Goal: Information Seeking & Learning: Check status

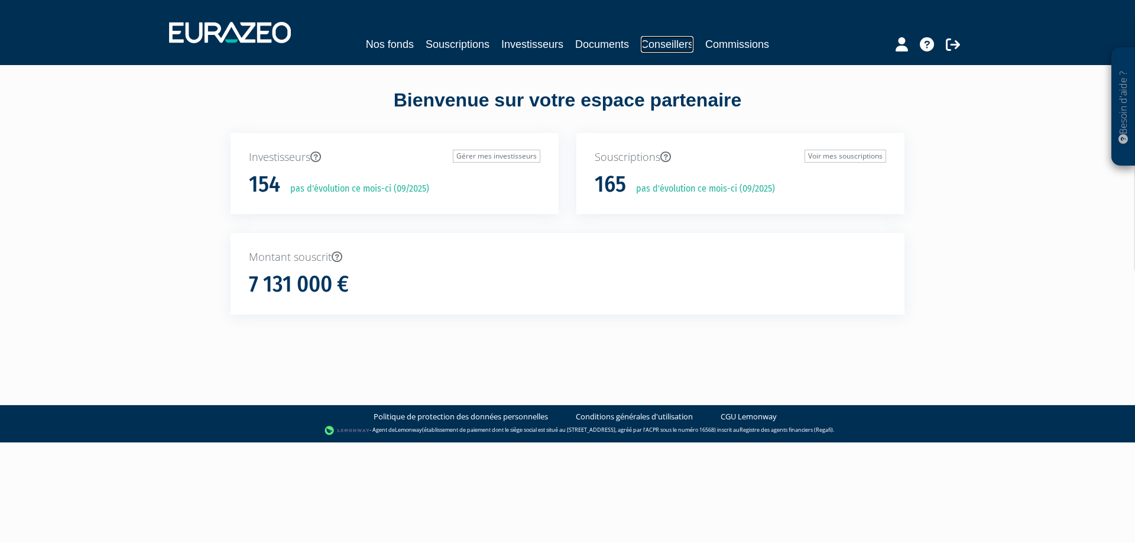
click at [655, 46] on link "Conseillers" at bounding box center [667, 44] width 53 height 17
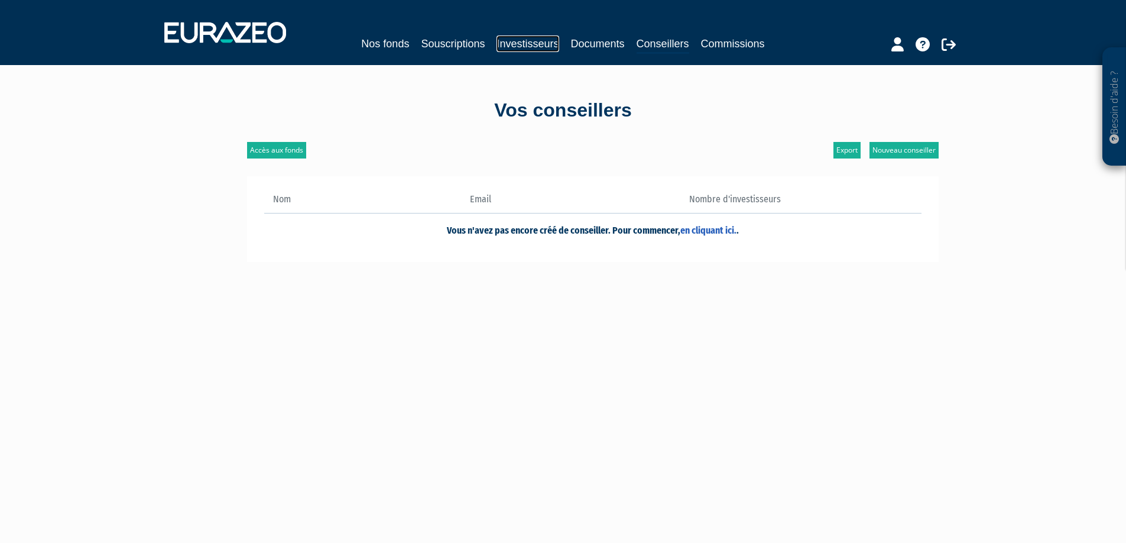
click at [518, 43] on link "Investisseurs" at bounding box center [528, 43] width 62 height 17
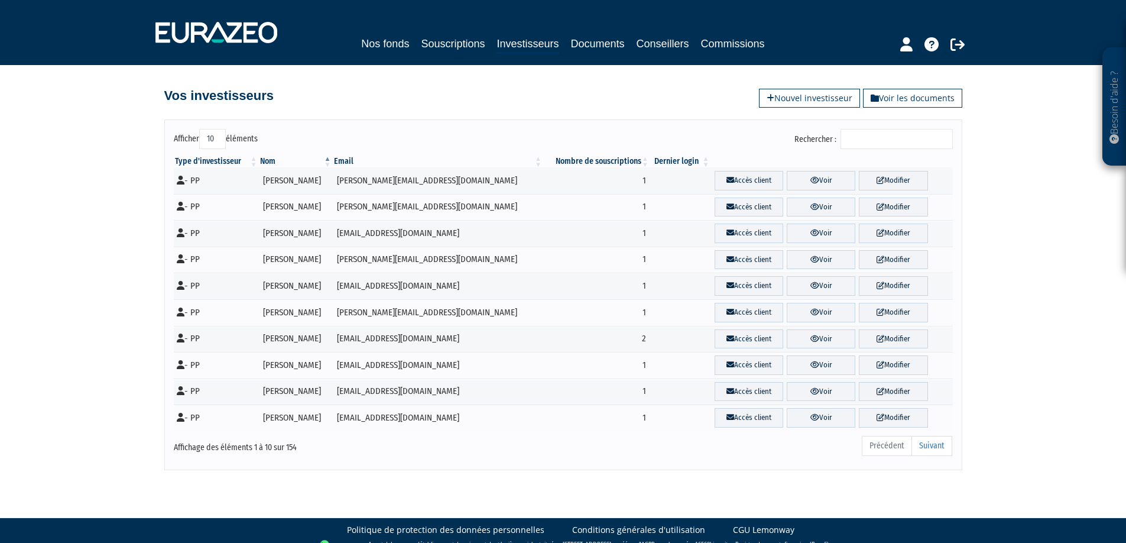
click at [879, 141] on input "Rechercher :" at bounding box center [897, 139] width 112 height 20
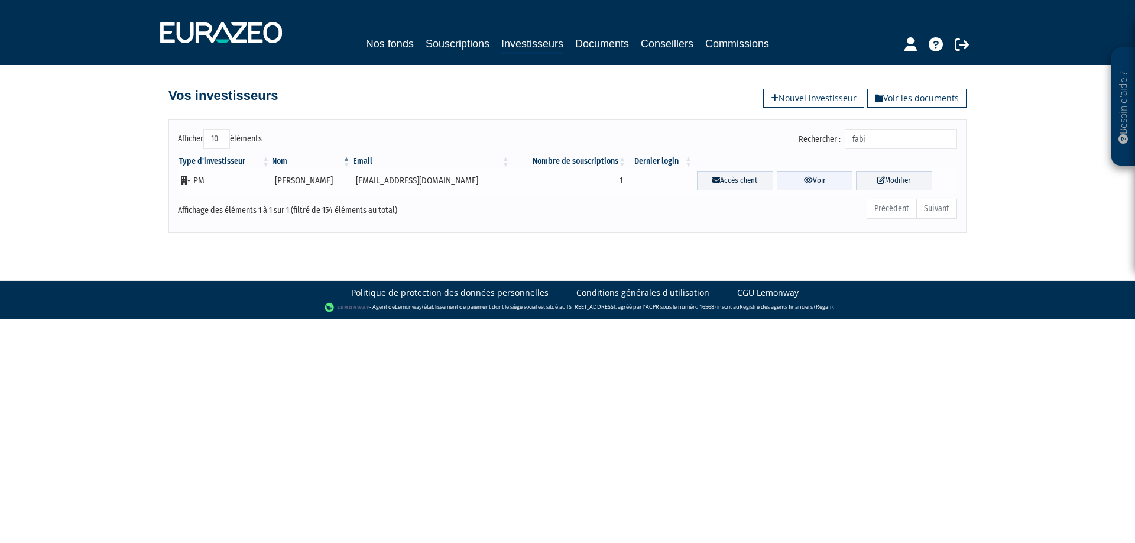
type input "fabi"
click at [780, 182] on link "Voir" at bounding box center [815, 181] width 76 height 20
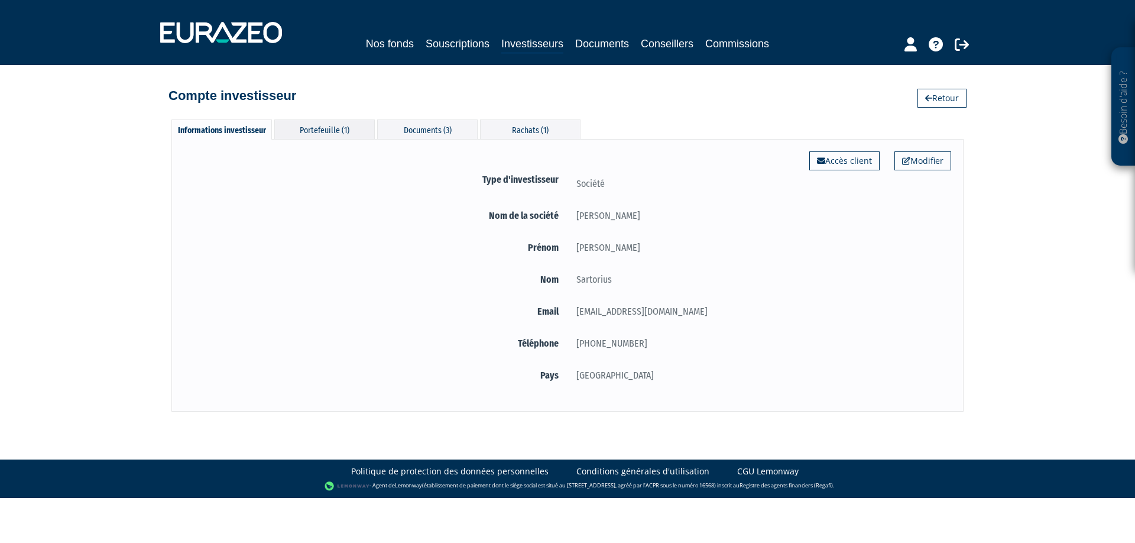
click at [326, 125] on div "Portefeuille (1)" at bounding box center [324, 129] width 100 height 20
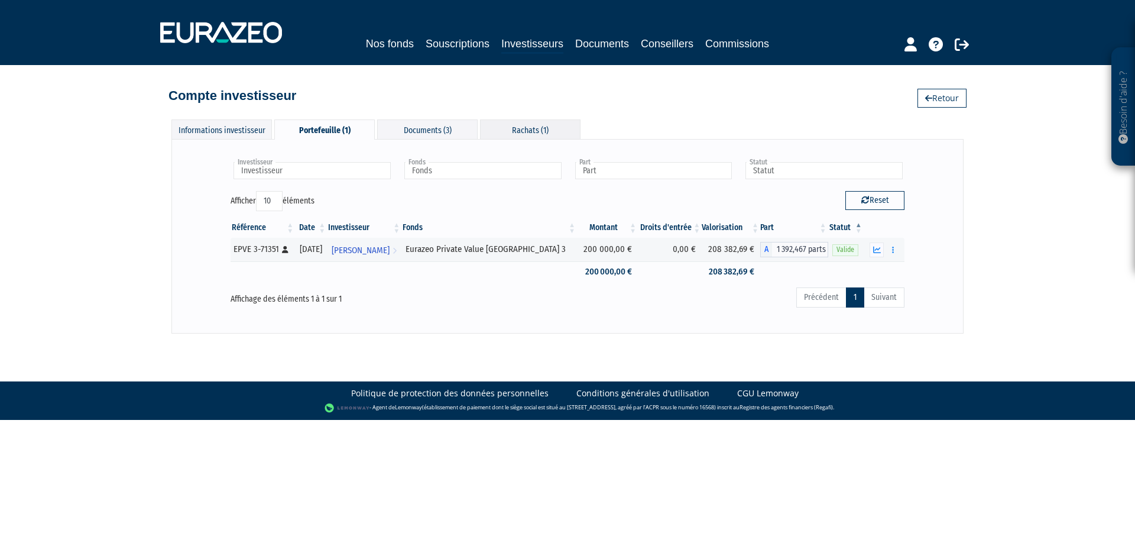
click at [518, 126] on div "Rachats (1)" at bounding box center [530, 129] width 100 height 20
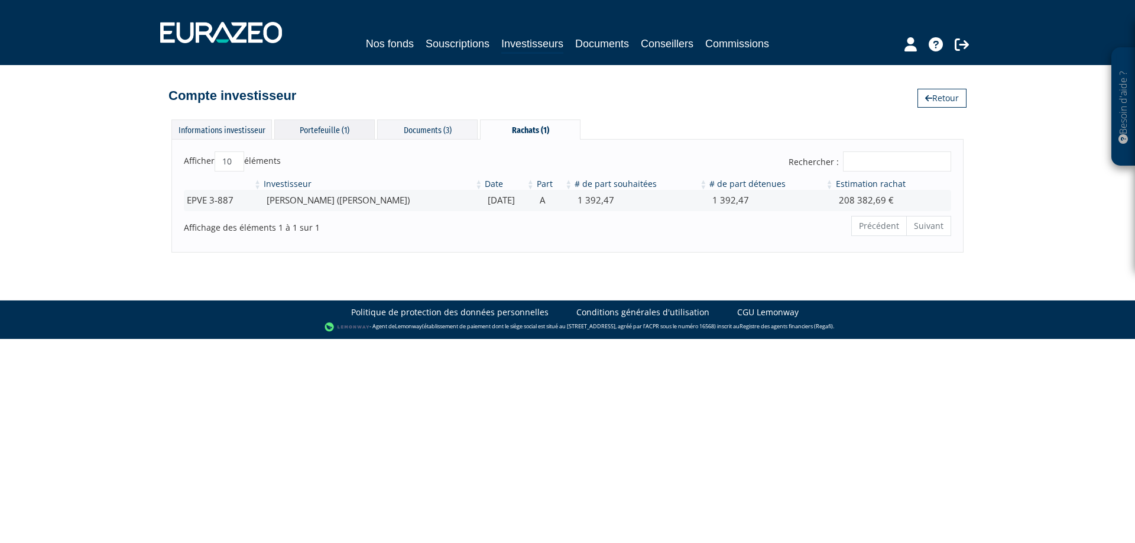
click at [327, 129] on div "Portefeuille (1)" at bounding box center [324, 129] width 100 height 20
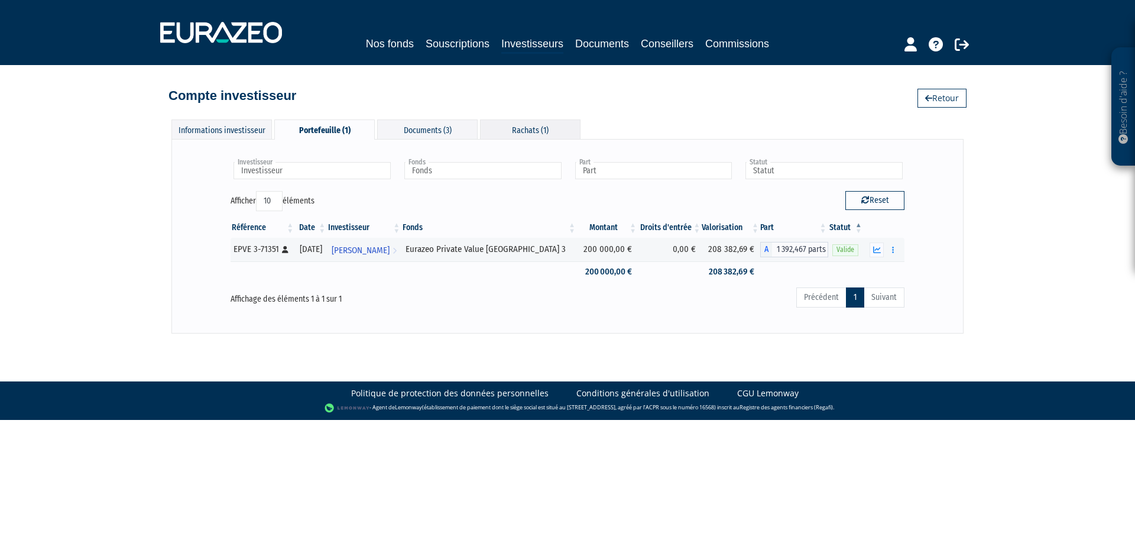
click at [514, 129] on div "Rachats (1)" at bounding box center [530, 129] width 100 height 20
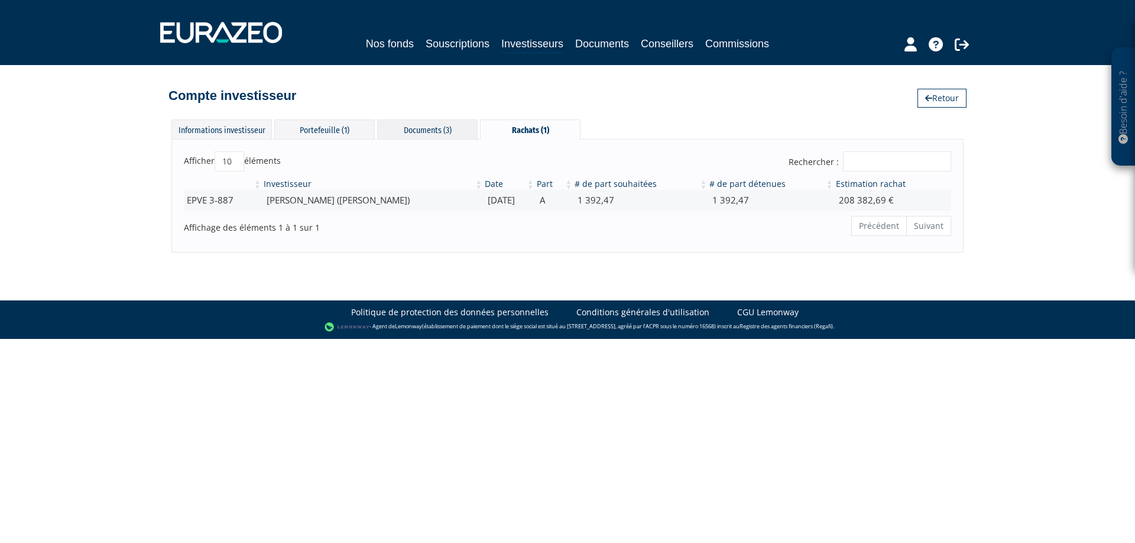
click at [428, 125] on div "Documents (3)" at bounding box center [427, 129] width 100 height 20
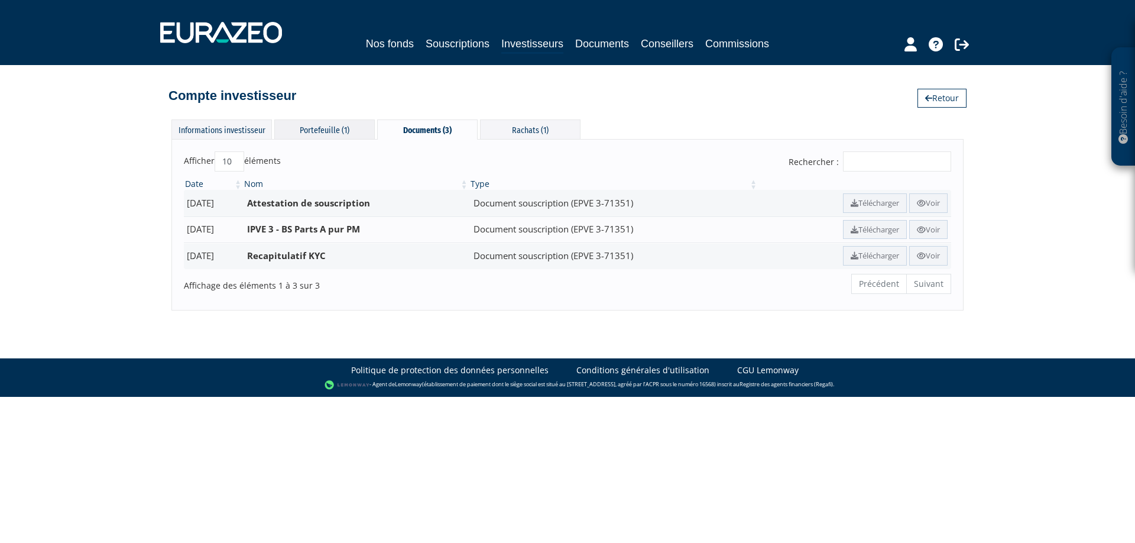
click at [329, 126] on div "Portefeuille (1)" at bounding box center [324, 129] width 100 height 20
